Goal: Find specific page/section: Find specific page/section

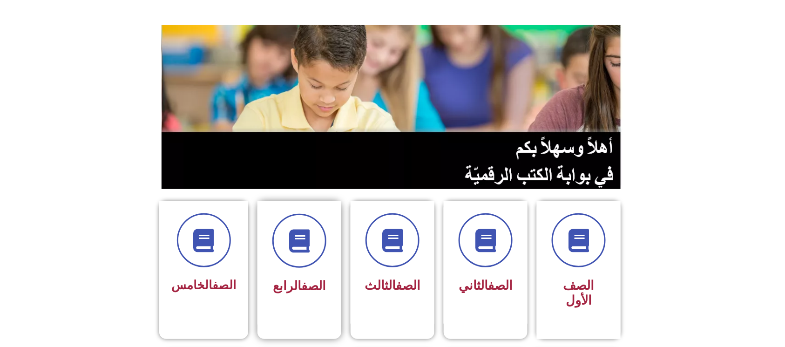
scroll to position [62, 0]
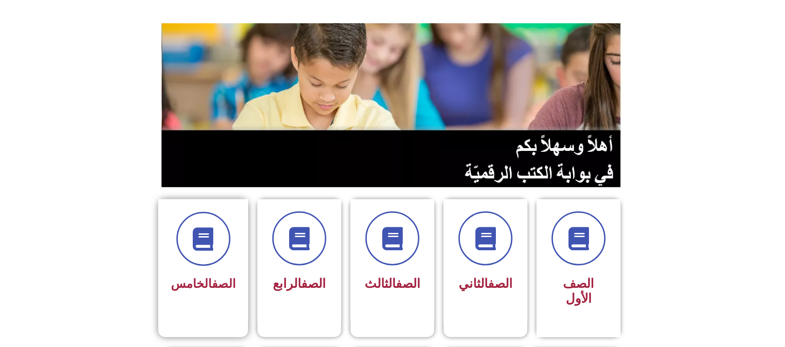
click at [208, 205] on div "الصف الخامس" at bounding box center [203, 260] width 90 height 123
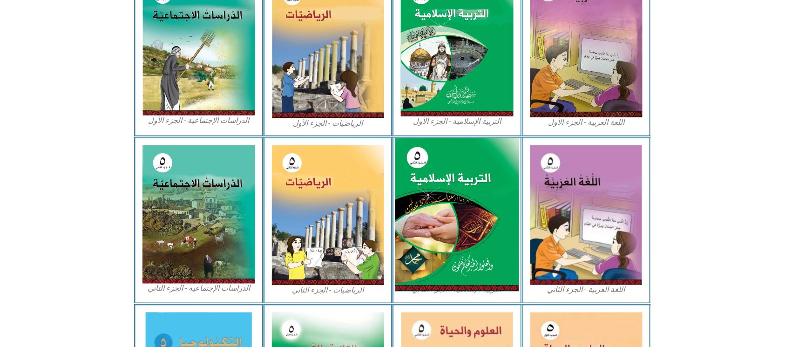
scroll to position [278, 0]
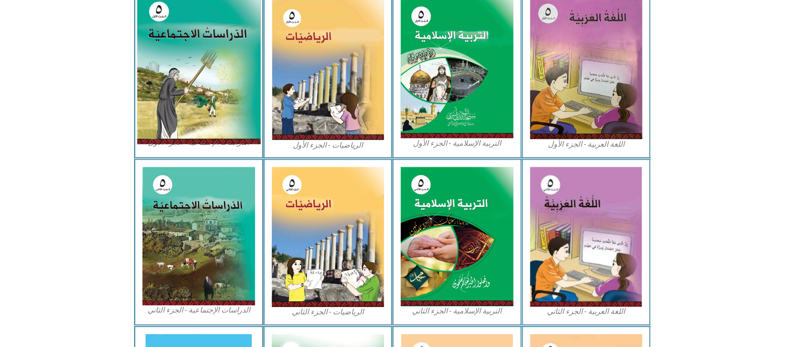
click at [185, 47] on img at bounding box center [199, 68] width 124 height 153
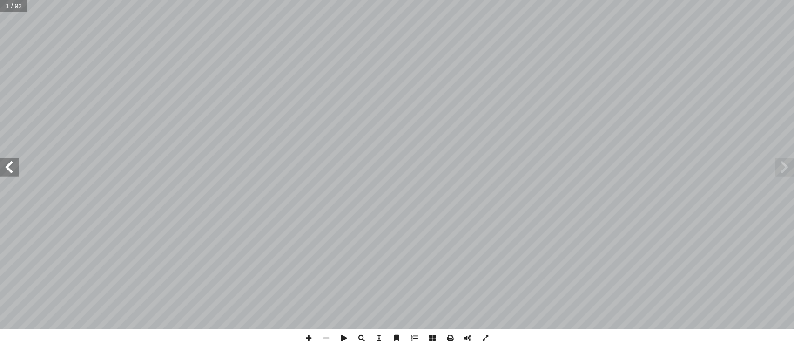
click at [2, 166] on span at bounding box center [9, 167] width 19 height 19
click at [4, 166] on span at bounding box center [9, 167] width 19 height 19
click at [313, 334] on span at bounding box center [309, 338] width 18 height 18
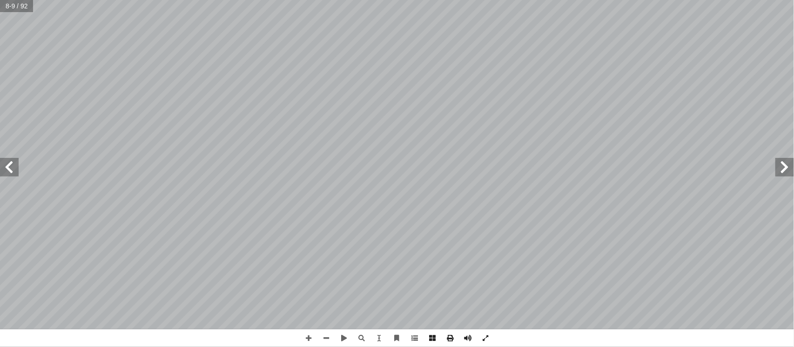
click at [4, 168] on span at bounding box center [9, 167] width 19 height 19
